Goal: Transaction & Acquisition: Download file/media

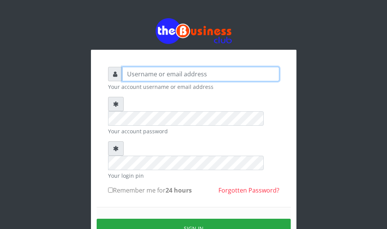
type input "[PERSON_NAME]"
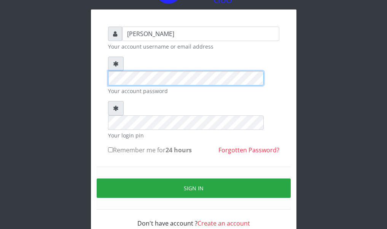
scroll to position [42, 0]
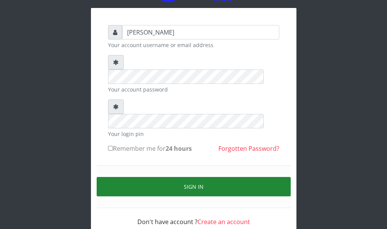
click at [201, 177] on button "Sign in" at bounding box center [194, 186] width 194 height 19
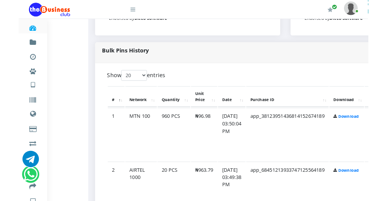
scroll to position [351, 30]
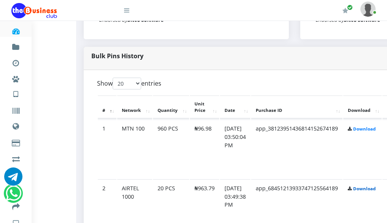
click at [375, 191] on link "Download" at bounding box center [364, 188] width 22 height 6
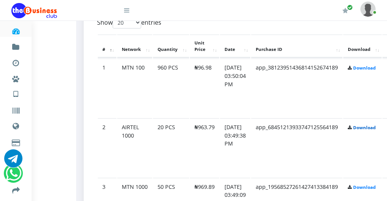
scroll to position [427, 30]
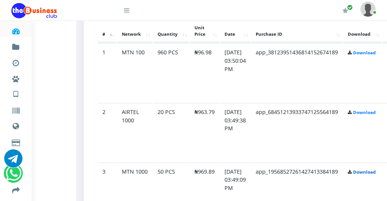
click at [375, 175] on link "Download" at bounding box center [364, 172] width 22 height 6
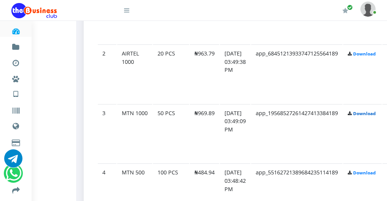
scroll to position [488, 30]
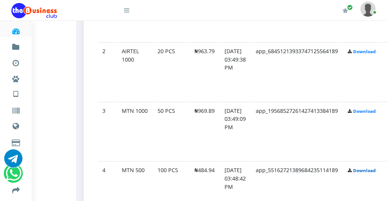
click at [374, 172] on link "Download" at bounding box center [364, 171] width 22 height 6
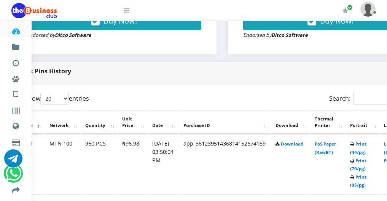
scroll to position [336, 106]
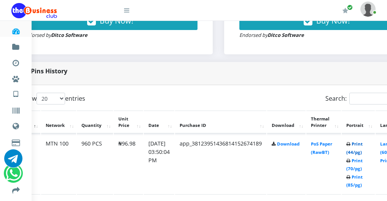
click at [362, 155] on link "Print (44/pg)" at bounding box center [354, 148] width 16 height 14
